Goal: Information Seeking & Learning: Learn about a topic

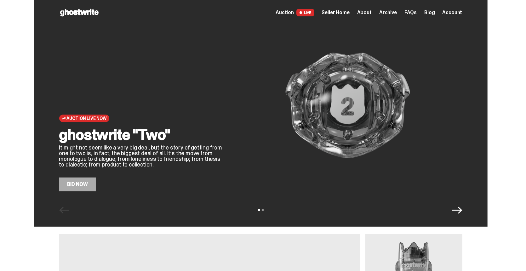
click at [337, 13] on span "Seller Home" at bounding box center [336, 12] width 28 height 5
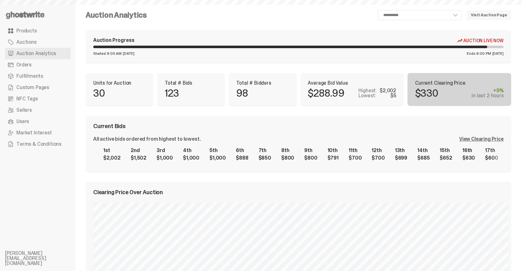
select select "**"
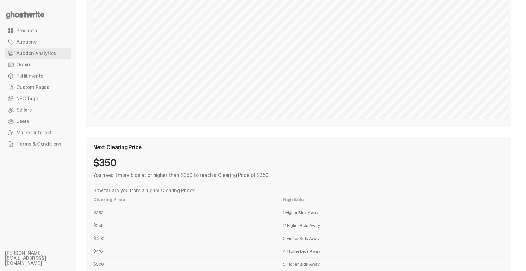
scroll to position [699, 0]
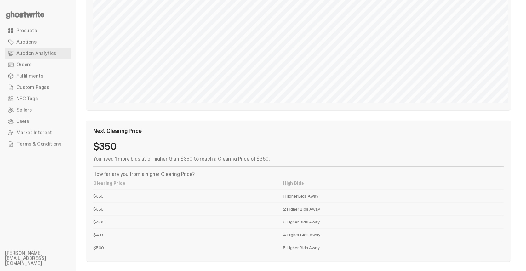
click at [306, 196] on td "1 Higher Bids Away" at bounding box center [393, 196] width 221 height 13
click at [314, 196] on td "1 Higher Bids Away" at bounding box center [393, 196] width 221 height 13
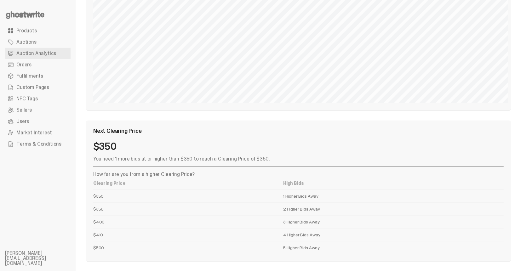
drag, startPoint x: 296, startPoint y: 195, endPoint x: 311, endPoint y: 195, distance: 15.4
click at [306, 195] on td "1 Higher Bids Away" at bounding box center [393, 196] width 221 height 13
click at [311, 195] on td "1 Higher Bids Away" at bounding box center [393, 196] width 221 height 13
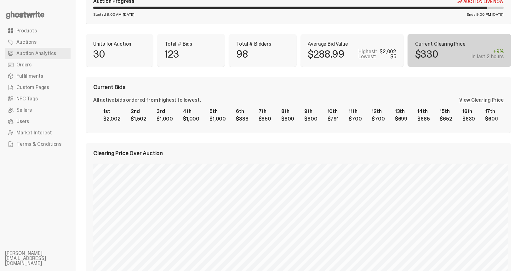
scroll to position [0, 0]
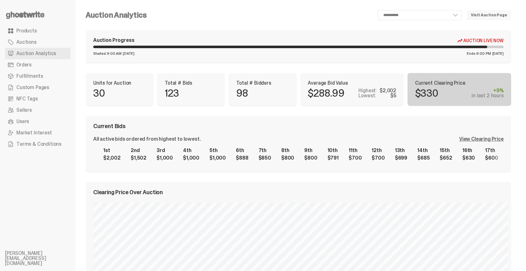
drag, startPoint x: 39, startPoint y: 31, endPoint x: 64, endPoint y: 32, distance: 25.3
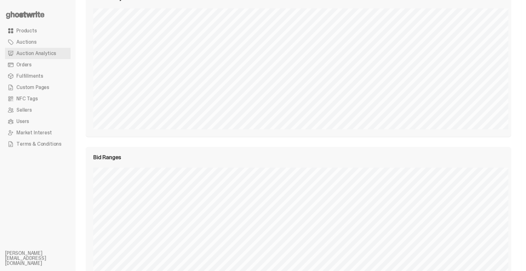
scroll to position [567, 0]
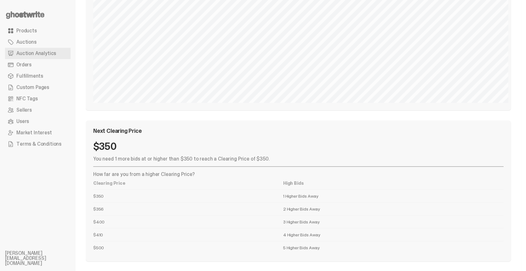
click at [347, 204] on td "2 Higher Bids Away" at bounding box center [393, 209] width 221 height 13
drag, startPoint x: 121, startPoint y: 174, endPoint x: 160, endPoint y: 173, distance: 39.1
click at [157, 174] on p "How far are you from a higher Clearing Price?" at bounding box center [298, 174] width 411 height 5
click at [160, 173] on p "How far are you from a higher Clearing Price?" at bounding box center [298, 174] width 411 height 5
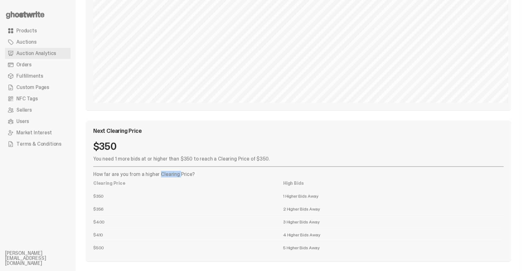
click at [160, 173] on p "How far are you from a higher Clearing Price?" at bounding box center [298, 174] width 411 height 5
click at [142, 173] on p "How far are you from a higher Clearing Price?" at bounding box center [298, 174] width 411 height 5
drag, startPoint x: 122, startPoint y: 171, endPoint x: 140, endPoint y: 173, distance: 18.6
click at [139, 172] on p "How far are you from a higher Clearing Price?" at bounding box center [298, 174] width 411 height 5
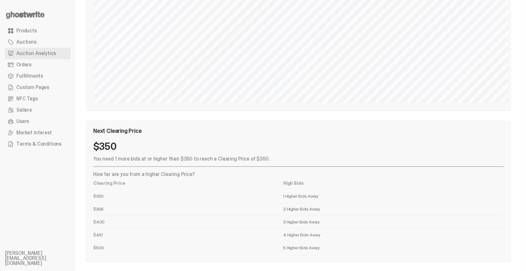
click at [147, 173] on p "How far are you from a higher Clearing Price?" at bounding box center [298, 174] width 411 height 5
click at [156, 173] on p "How far are you from a higher Clearing Price?" at bounding box center [298, 174] width 411 height 5
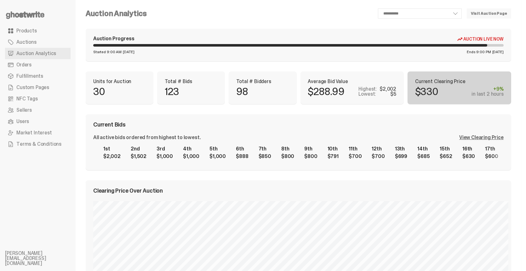
scroll to position [0, 0]
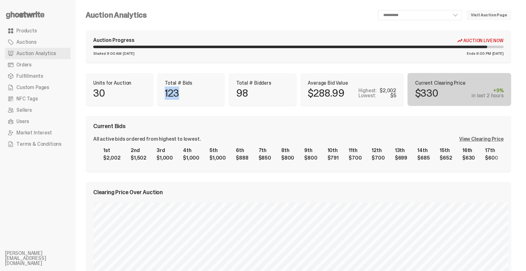
drag, startPoint x: 167, startPoint y: 92, endPoint x: 180, endPoint y: 92, distance: 13.3
click at [183, 91] on div "Total # Bids 123" at bounding box center [191, 89] width 68 height 33
click at [173, 93] on p "123" at bounding box center [172, 93] width 14 height 10
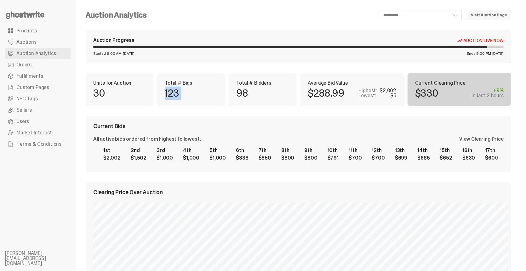
click at [169, 92] on p "123" at bounding box center [172, 93] width 14 height 10
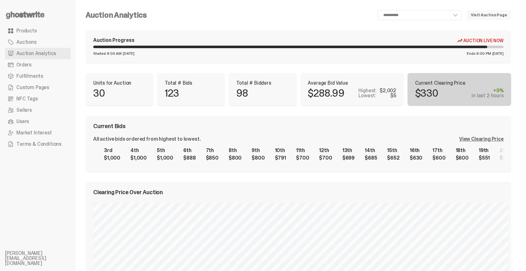
click at [281, 154] on div "1st $2,002 2nd $1,502 3rd $1,000 4th $1,000 5th $1,000 6th $888 7th $850 8th $8…" at bounding box center [298, 154] width 411 height 20
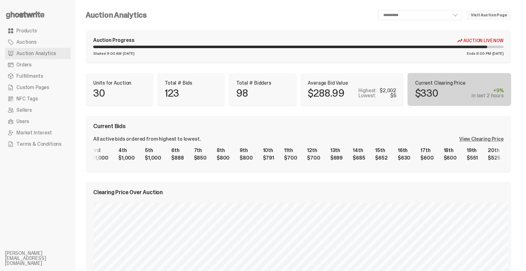
click at [482, 139] on div "View Clearing Price" at bounding box center [481, 139] width 44 height 5
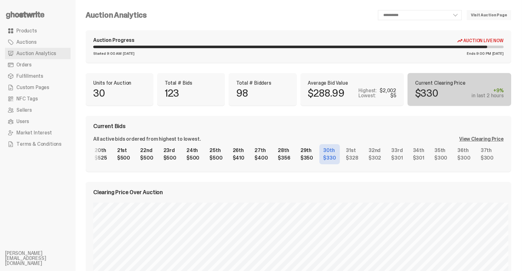
scroll to position [0, 463]
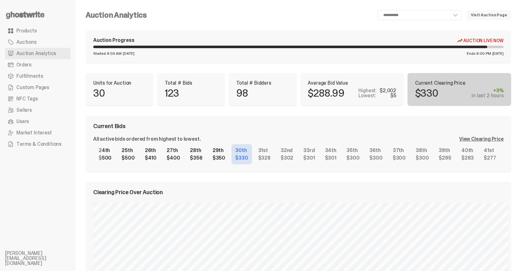
click at [343, 153] on div "1st $2,002 2nd $1,502 3rd $1,000 4th $1,000 5th $1,000 6th $888 7th $850 8th $8…" at bounding box center [298, 154] width 411 height 20
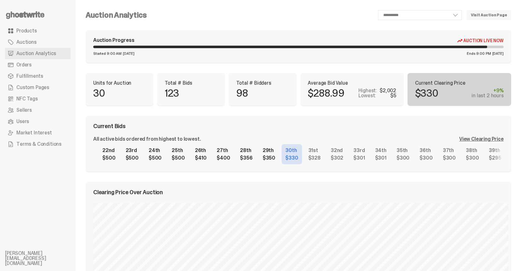
scroll to position [0, 468]
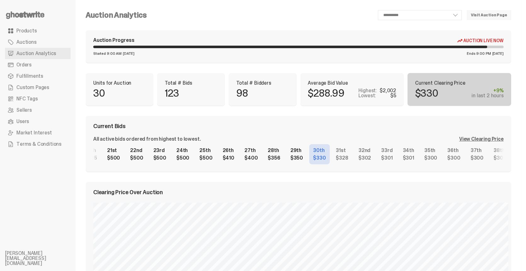
click at [314, 156] on div "1st $2,002 2nd $1,502 3rd $1,000 4th $1,000 5th $1,000 6th $888 7th $850 8th $8…" at bounding box center [298, 154] width 411 height 20
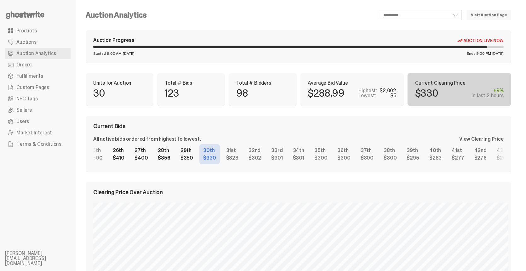
scroll to position [0, 579]
click at [360, 159] on div "1st $2,002 2nd $1,502 3rd $1,000 4th $1,000 5th $1,000 6th $888 7th $850 8th $8…" at bounding box center [298, 154] width 411 height 20
click at [245, 158] on div "1st $2,002 2nd $1,502 3rd $1,000 4th $1,000 5th $1,000 6th $888 7th $850 8th $8…" at bounding box center [298, 154] width 411 height 20
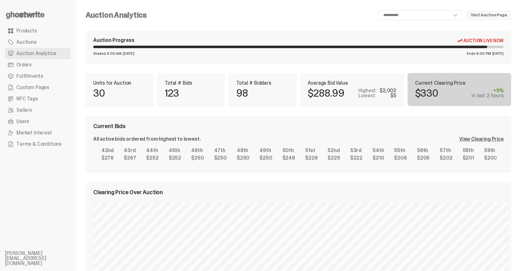
scroll to position [0, 958]
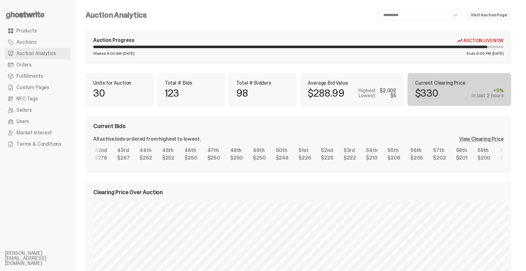
click at [295, 159] on div "1st $2,002 2nd $1,502 3rd $1,000 4th $1,000 5th $1,000 6th $888 7th $850 8th $8…" at bounding box center [298, 154] width 411 height 20
click at [289, 159] on div "1st $2,002 2nd $1,502 3rd $1,000 4th $1,000 5th $1,000 6th $888 7th $850 8th $8…" at bounding box center [298, 154] width 411 height 20
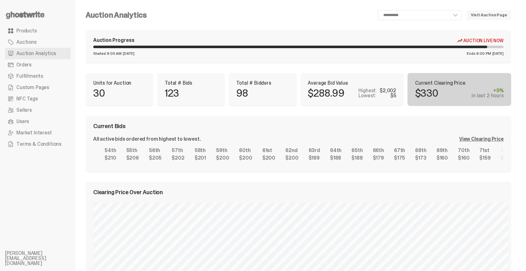
click at [301, 153] on div "1st $2,002 2nd $1,502 3rd $1,000 4th $1,000 5th $1,000 6th $888 7th $850 8th $8…" at bounding box center [298, 154] width 411 height 20
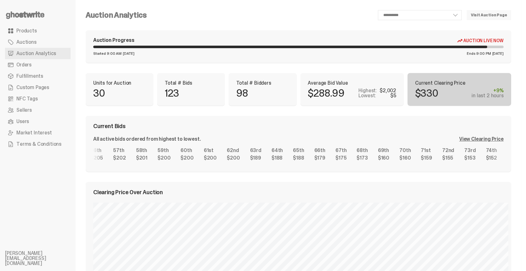
click at [295, 153] on div "1st $2,002 2nd $1,502 3rd $1,000 4th $1,000 5th $1,000 6th $888 7th $850 8th $8…" at bounding box center [298, 154] width 411 height 20
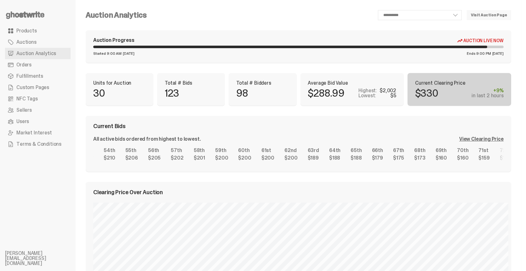
click at [380, 156] on div "1st $2,002 2nd $1,502 3rd $1,000 4th $1,000 5th $1,000 6th $888 7th $850 8th $8…" at bounding box center [298, 154] width 411 height 20
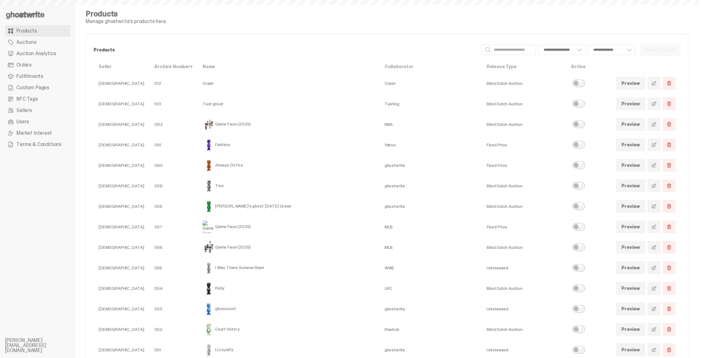
select select
click at [654, 186] on link at bounding box center [654, 185] width 13 height 13
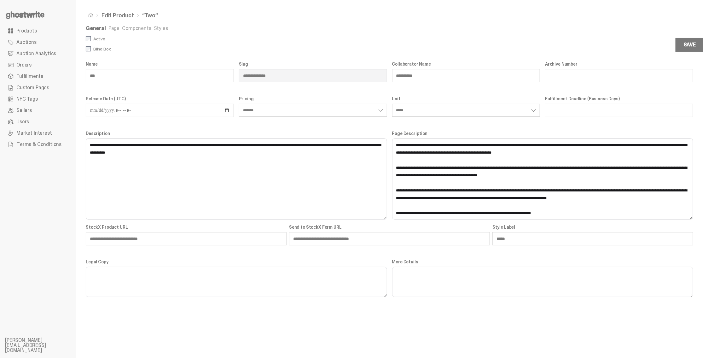
click at [159, 29] on link "Styles" at bounding box center [161, 28] width 14 height 7
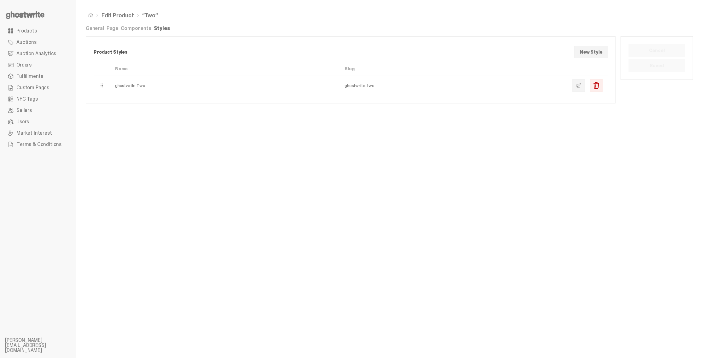
click at [142, 29] on link "Components" at bounding box center [136, 28] width 30 height 7
